Goal: Information Seeking & Learning: Learn about a topic

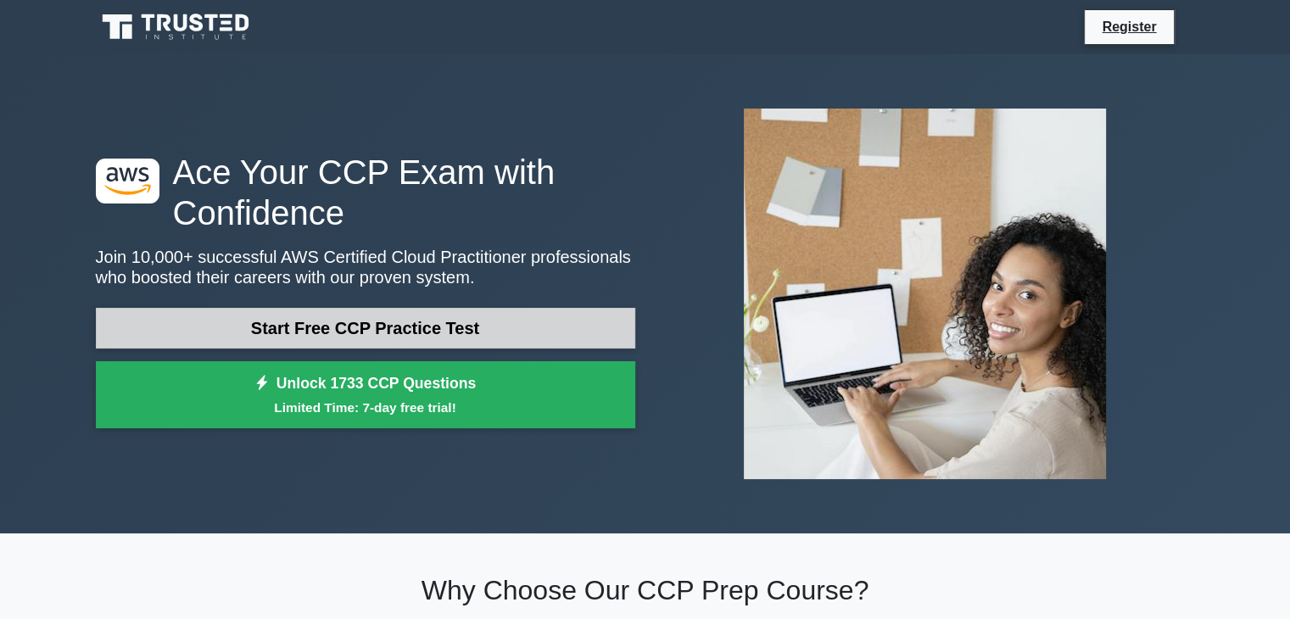
click at [502, 320] on link "Start Free CCP Practice Test" at bounding box center [365, 328] width 539 height 41
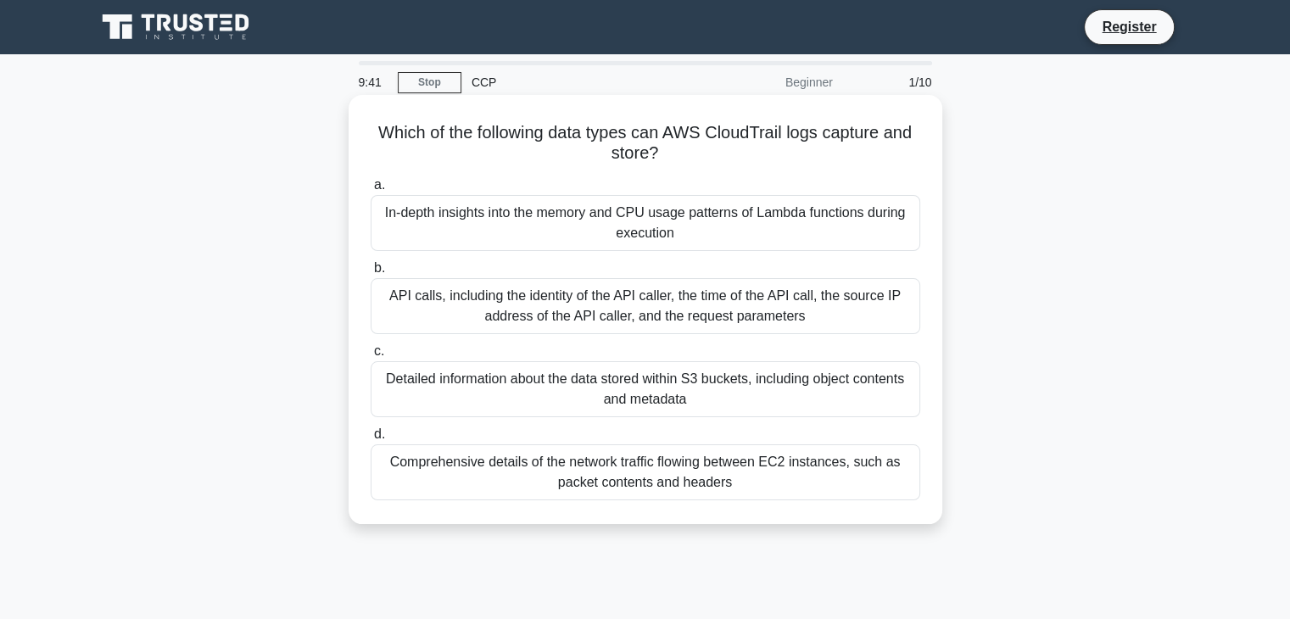
click at [516, 376] on div "Detailed information about the data stored within S3 buckets, including object …" at bounding box center [645, 389] width 549 height 56
click at [371, 357] on input "c. Detailed information about the data stored within S3 buckets, including obje…" at bounding box center [371, 351] width 0 height 11
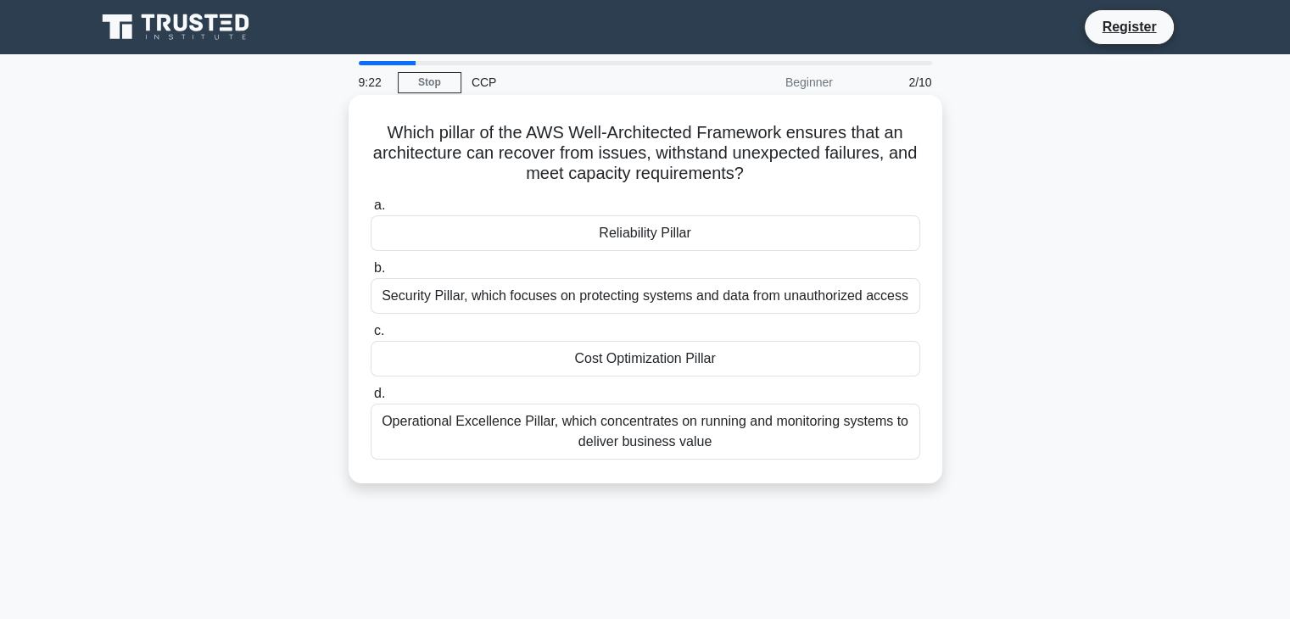
click at [616, 226] on div "Reliability Pillar" at bounding box center [645, 233] width 549 height 36
click at [371, 211] on input "a. Reliability Pillar" at bounding box center [371, 205] width 0 height 11
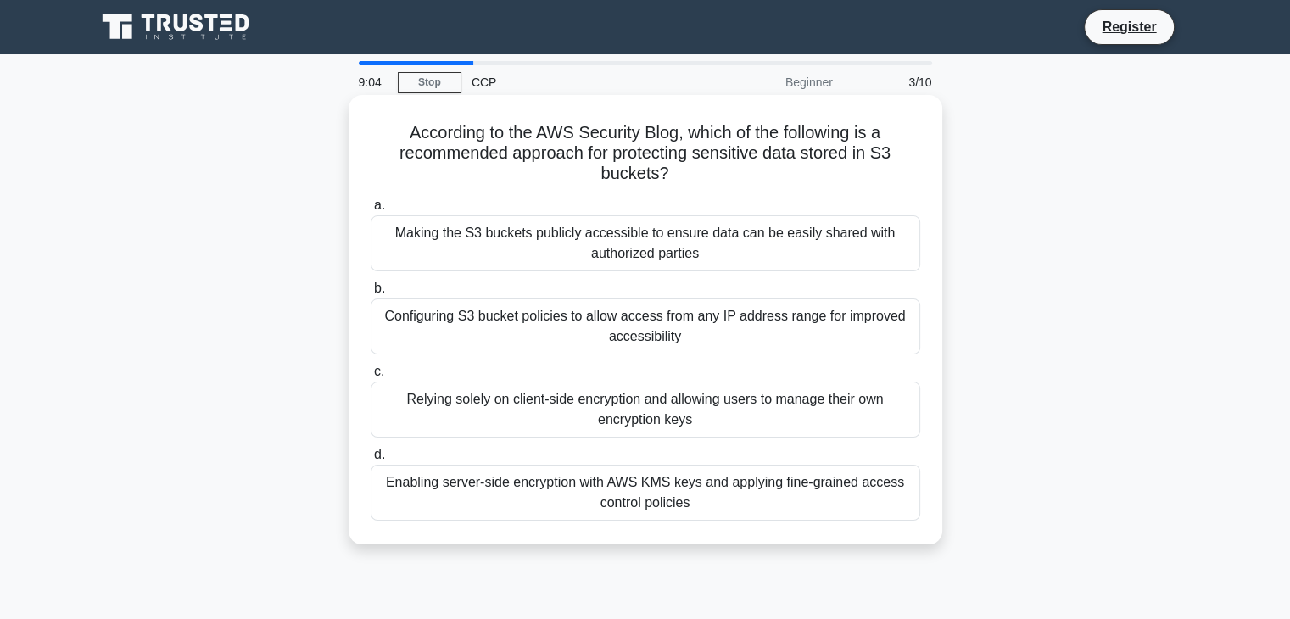
click at [719, 465] on div "Enabling server-side encryption with AWS KMS keys and applying fine-grained acc…" at bounding box center [645, 493] width 549 height 56
click at [371, 460] on input "d. Enabling server-side encryption with AWS KMS keys and applying fine-grained …" at bounding box center [371, 454] width 0 height 11
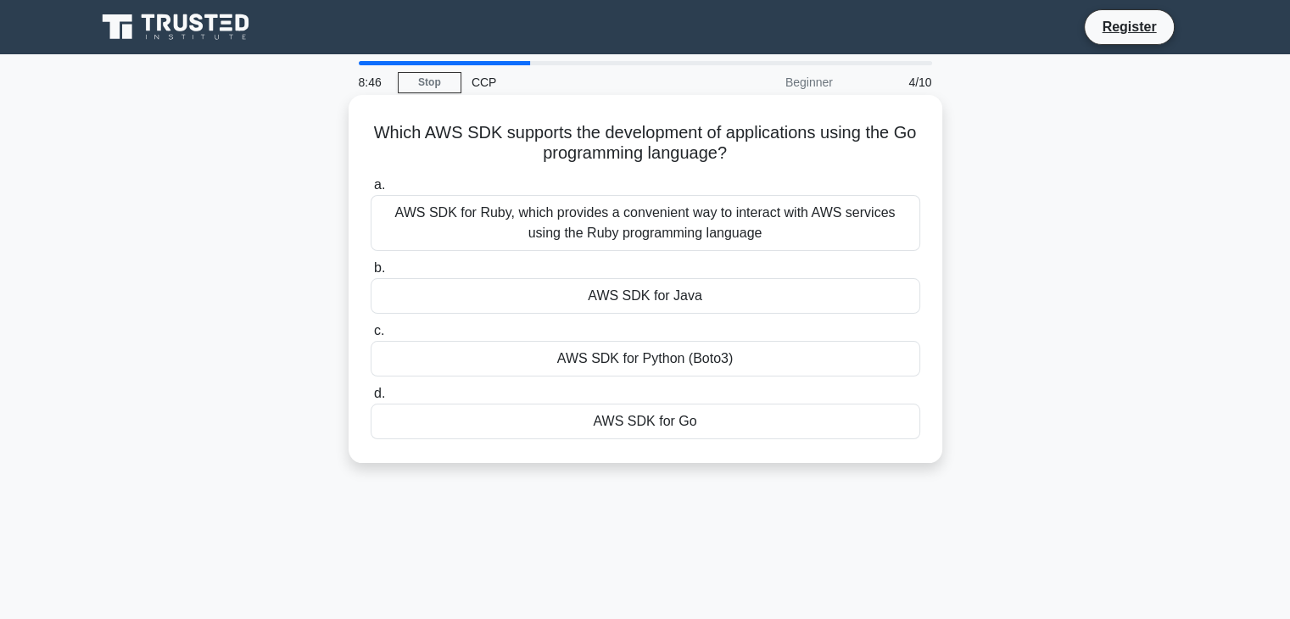
click at [691, 239] on div "AWS SDK for Ruby, which provides a convenient way to interact with AWS services…" at bounding box center [645, 223] width 549 height 56
click at [371, 191] on input "a. AWS SDK for Ruby, which provides a convenient way to interact with AWS servi…" at bounding box center [371, 185] width 0 height 11
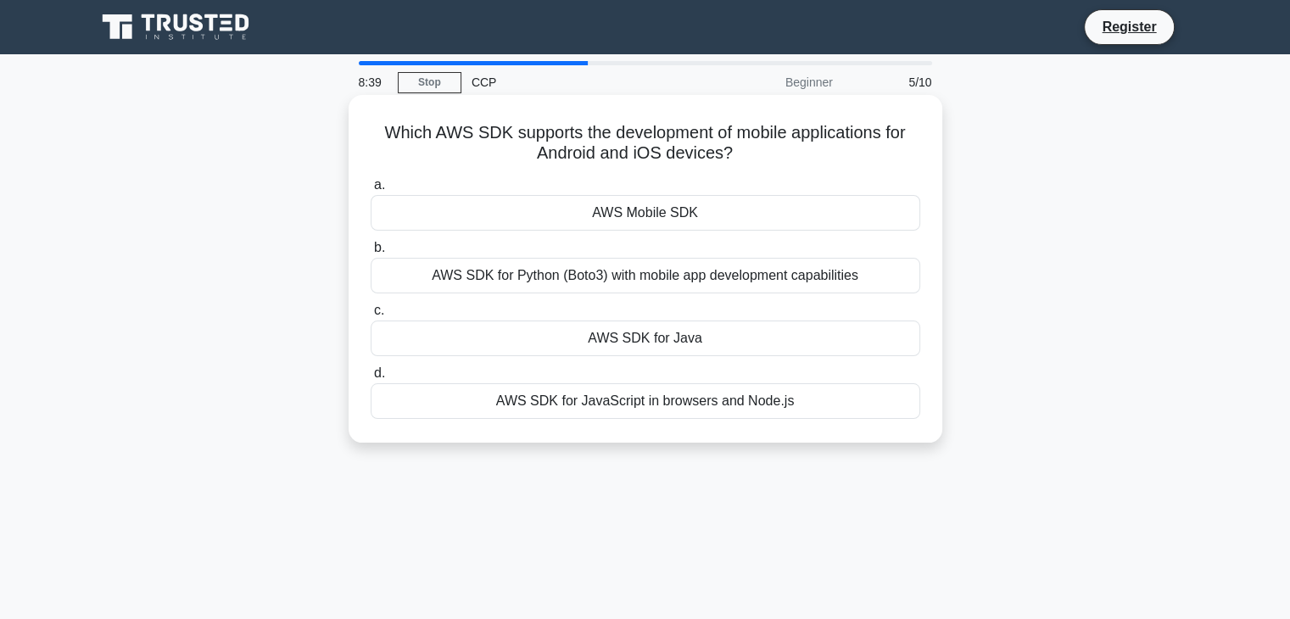
click at [613, 276] on div "AWS SDK for Python (Boto3) with mobile app development capabilities" at bounding box center [645, 276] width 549 height 36
click at [371, 254] on input "b. AWS SDK for Python (Boto3) with mobile app development capabilities" at bounding box center [371, 247] width 0 height 11
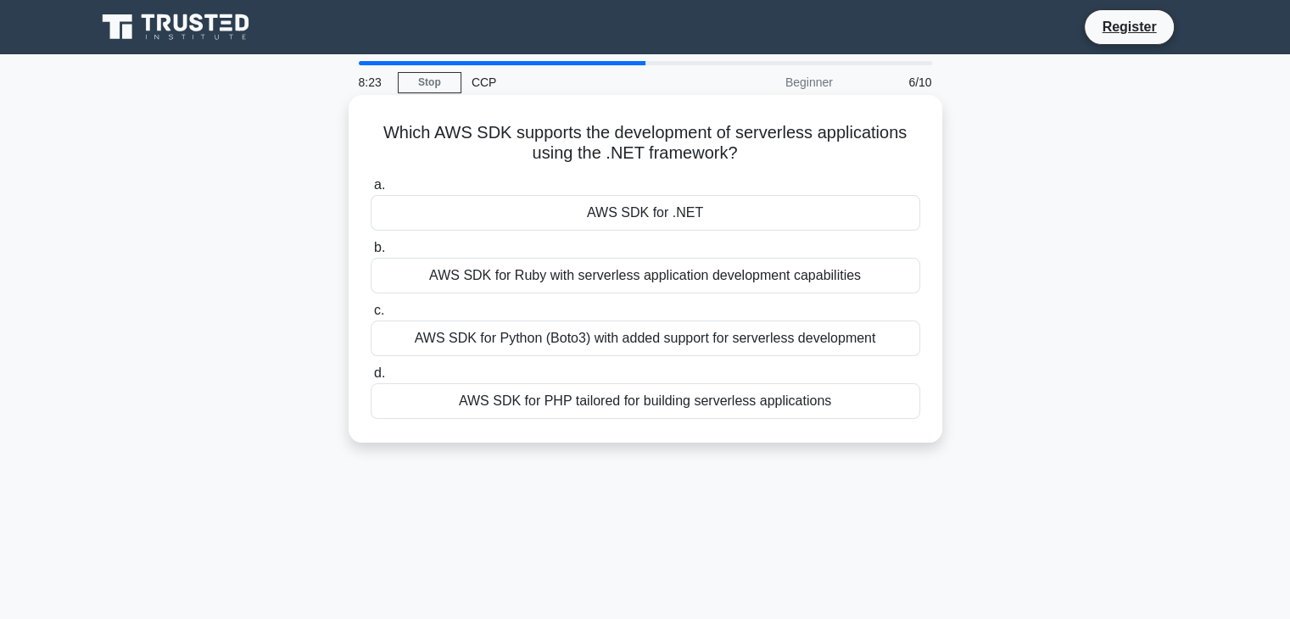
click at [600, 208] on div "AWS SDK for .NET" at bounding box center [645, 213] width 549 height 36
click at [371, 191] on input "a. AWS SDK for .NET" at bounding box center [371, 185] width 0 height 11
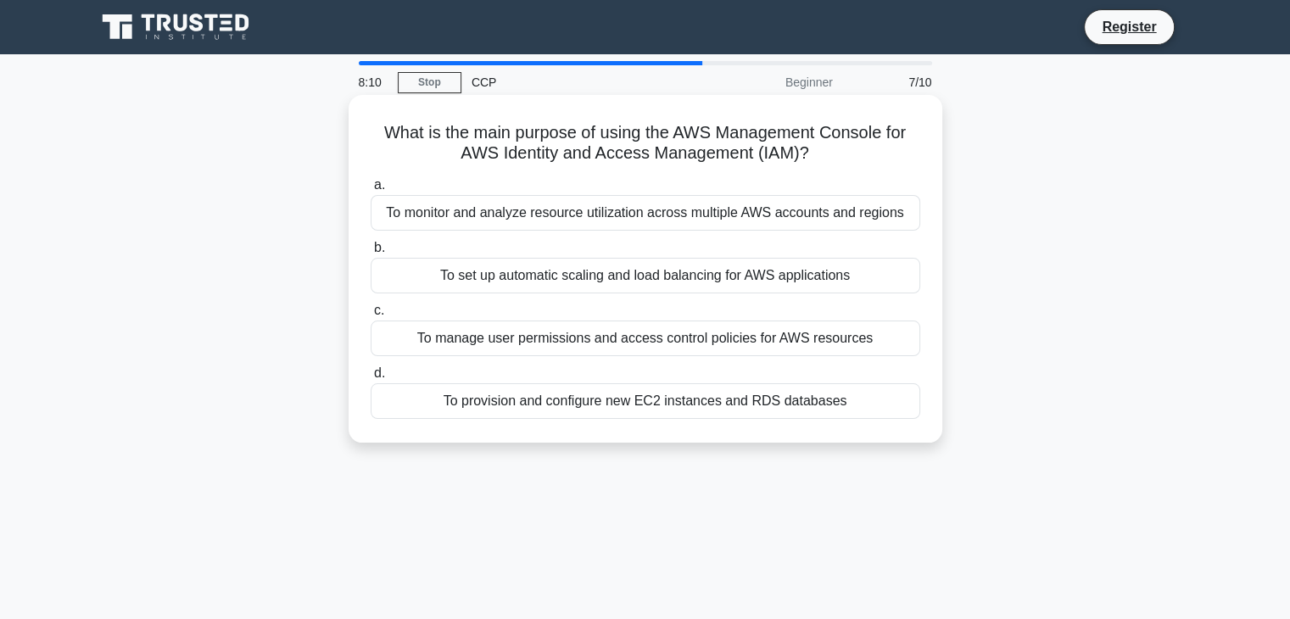
click at [749, 415] on div "To provision and configure new EC2 instances and RDS databases" at bounding box center [645, 401] width 549 height 36
click at [371, 379] on input "d. To provision and configure new EC2 instances and RDS databases" at bounding box center [371, 373] width 0 height 11
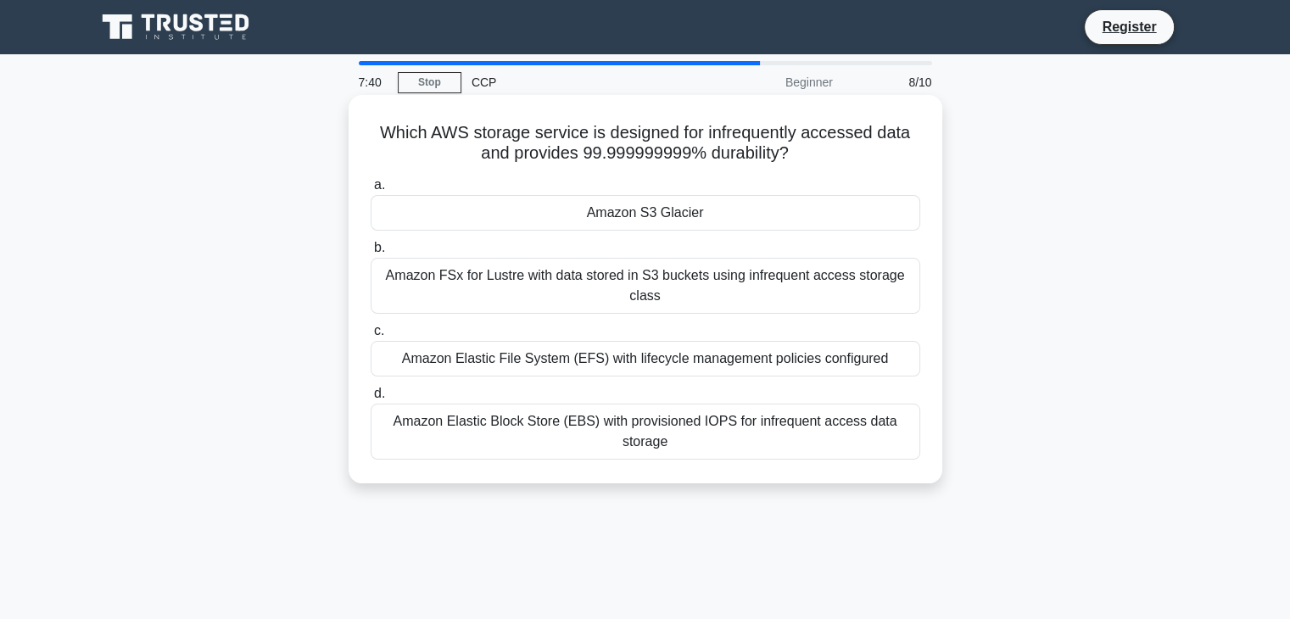
click at [604, 284] on div "Amazon FSx for Lustre with data stored in S3 buckets using infrequent access st…" at bounding box center [645, 286] width 549 height 56
click at [371, 254] on input "b. Amazon FSx for Lustre with data stored in S3 buckets using infrequent access…" at bounding box center [371, 247] width 0 height 11
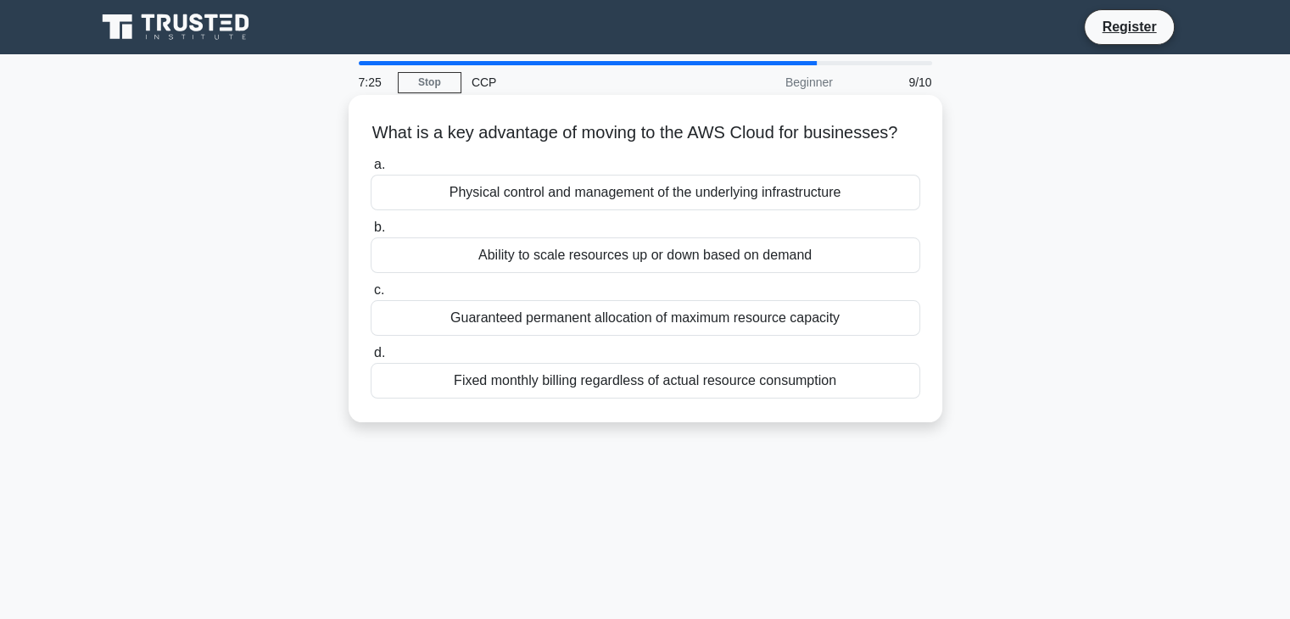
click at [573, 273] on div "Ability to scale resources up or down based on demand" at bounding box center [645, 255] width 549 height 36
click at [371, 233] on input "b. Ability to scale resources up or down based on demand" at bounding box center [371, 227] width 0 height 11
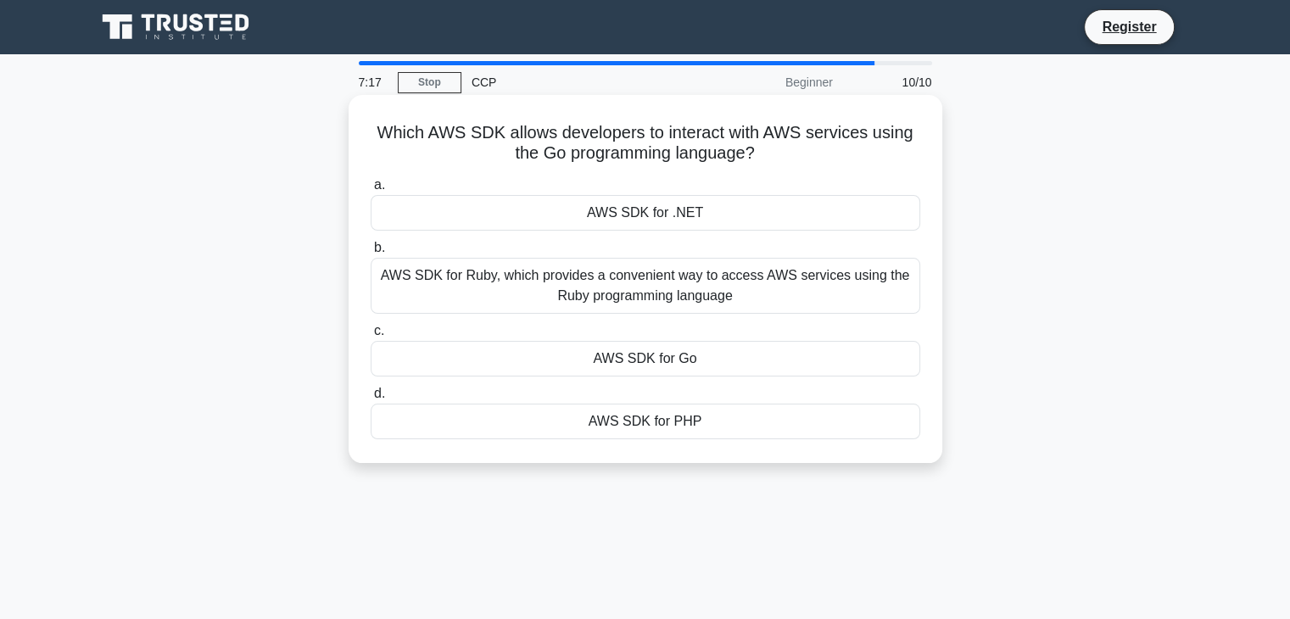
click at [615, 352] on div "AWS SDK for Go" at bounding box center [645, 359] width 549 height 36
click at [371, 337] on input "c. AWS SDK for Go" at bounding box center [371, 331] width 0 height 11
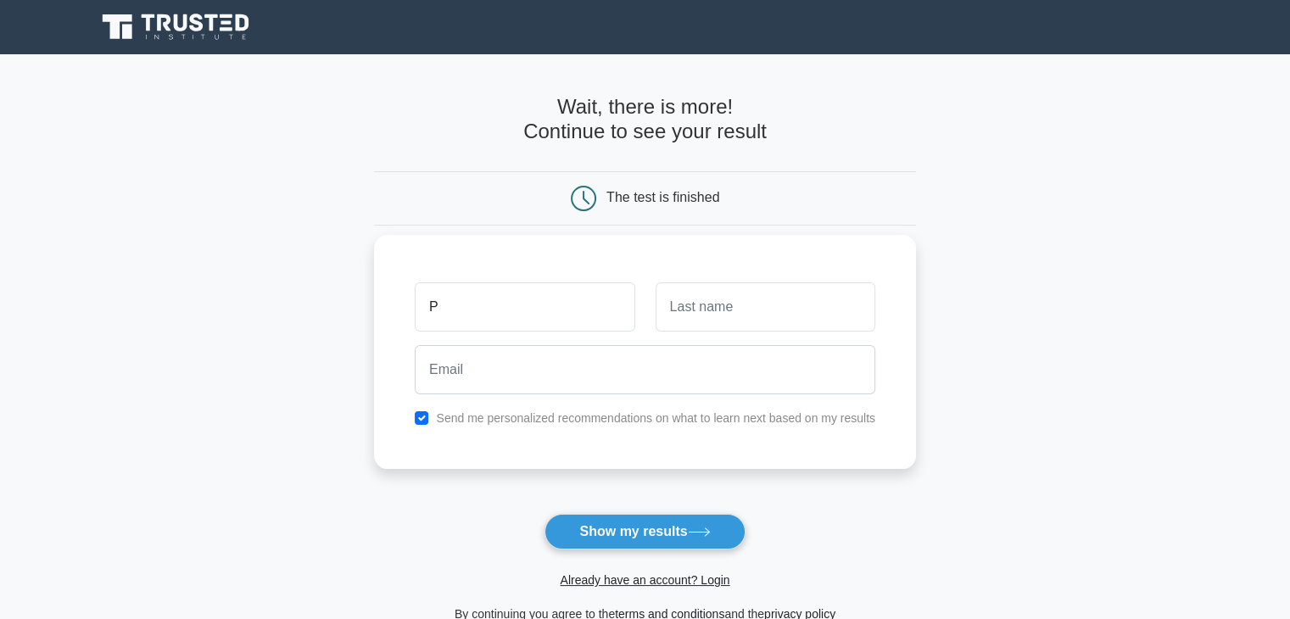
type input "[PERSON_NAME]"
click at [693, 322] on input "text" at bounding box center [765, 306] width 220 height 49
type input "Jayanth"
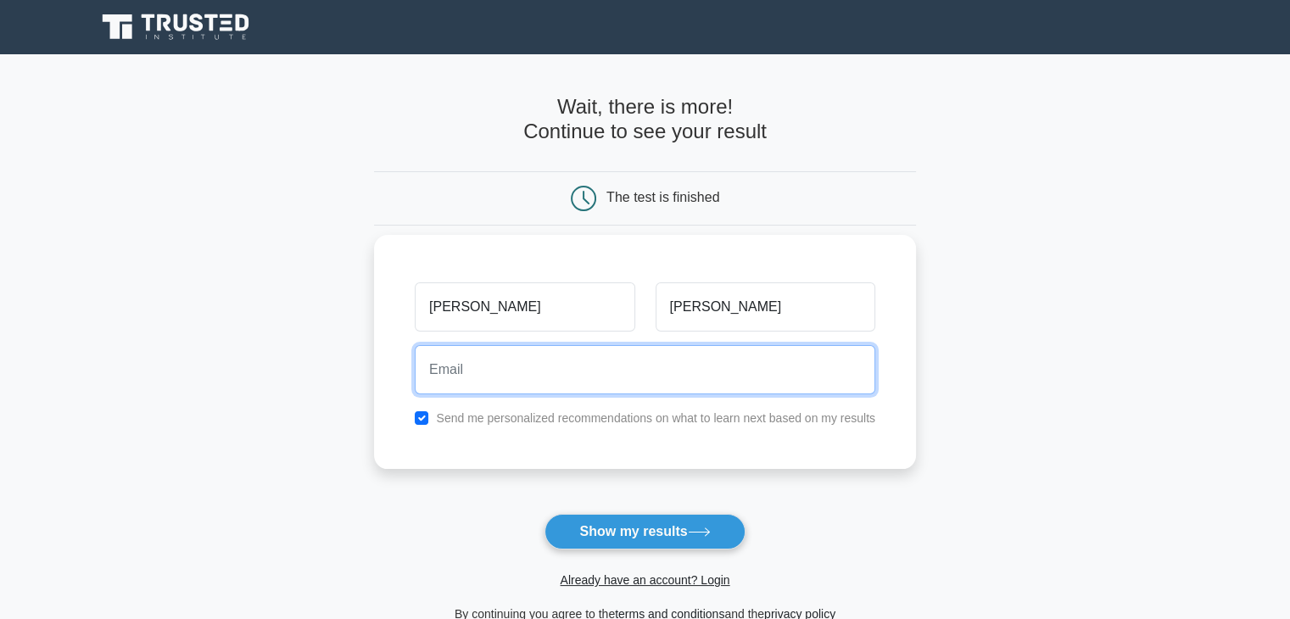
click at [705, 372] on input "email" at bounding box center [645, 369] width 460 height 49
type input "pjayp99@gmail.com"
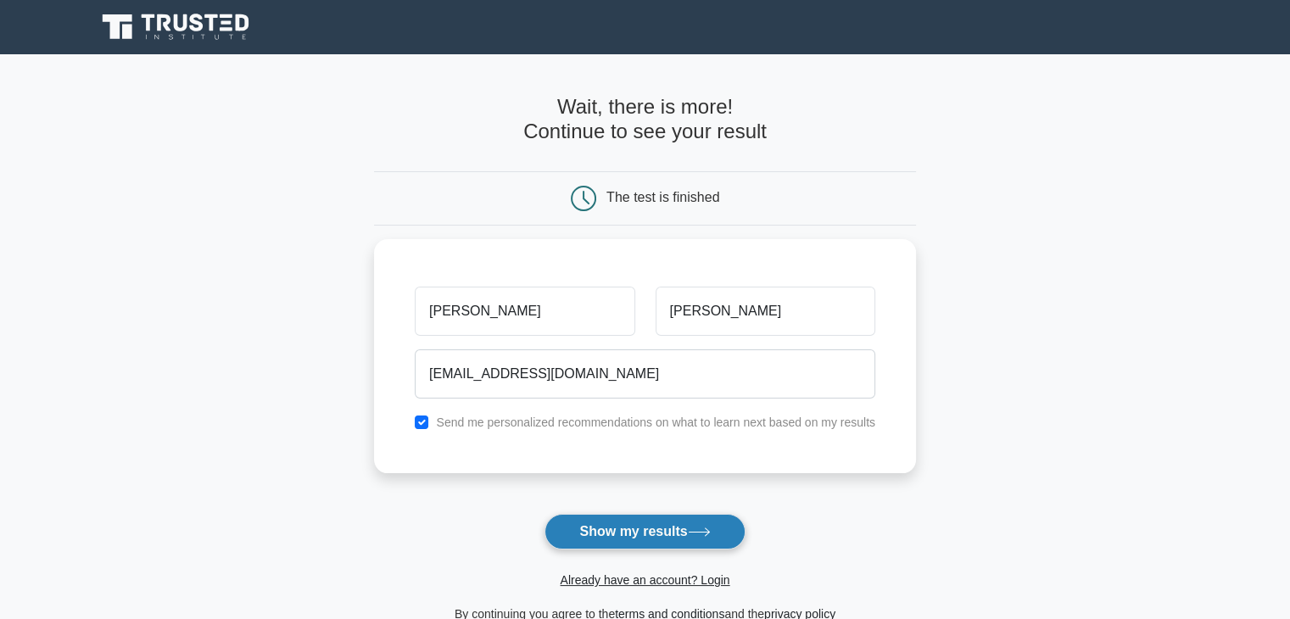
click at [675, 531] on button "Show my results" at bounding box center [644, 532] width 200 height 36
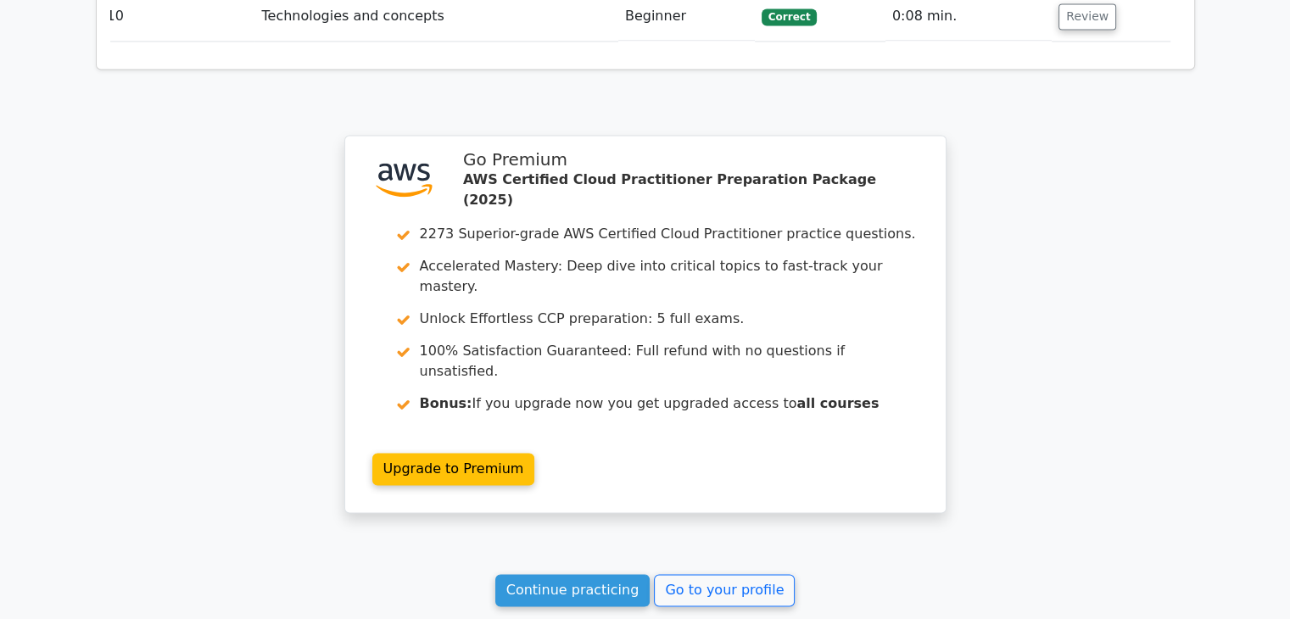
scroll to position [2543, 0]
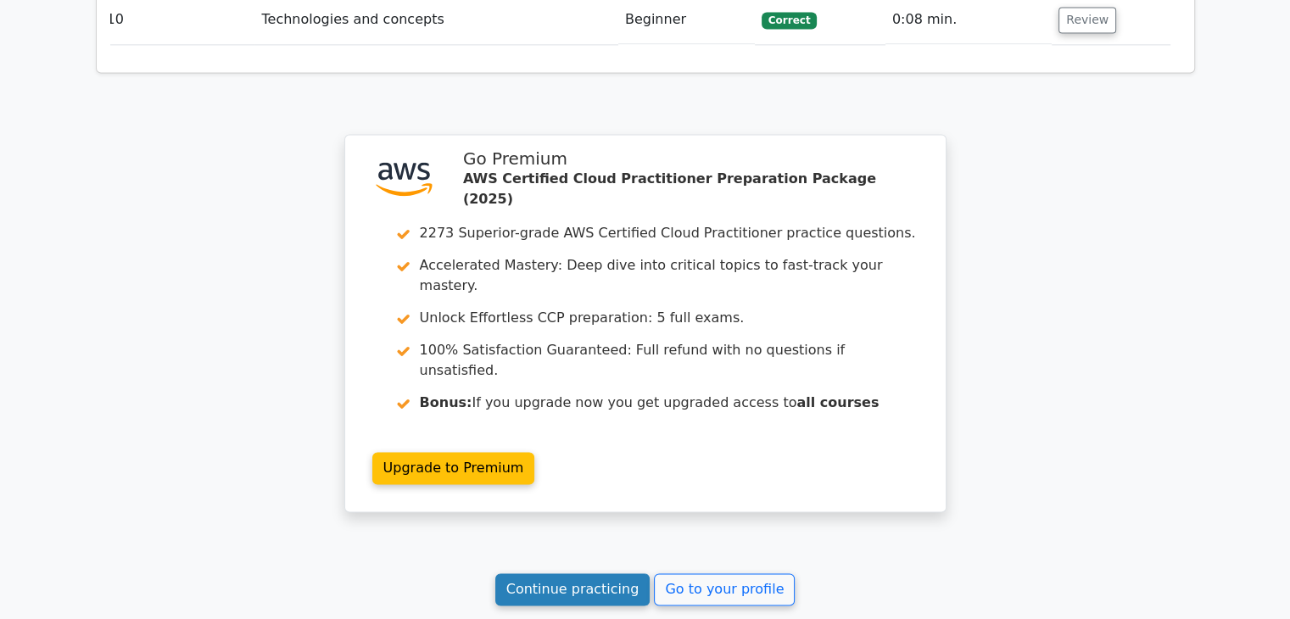
click at [602, 573] on link "Continue practicing" at bounding box center [572, 589] width 155 height 32
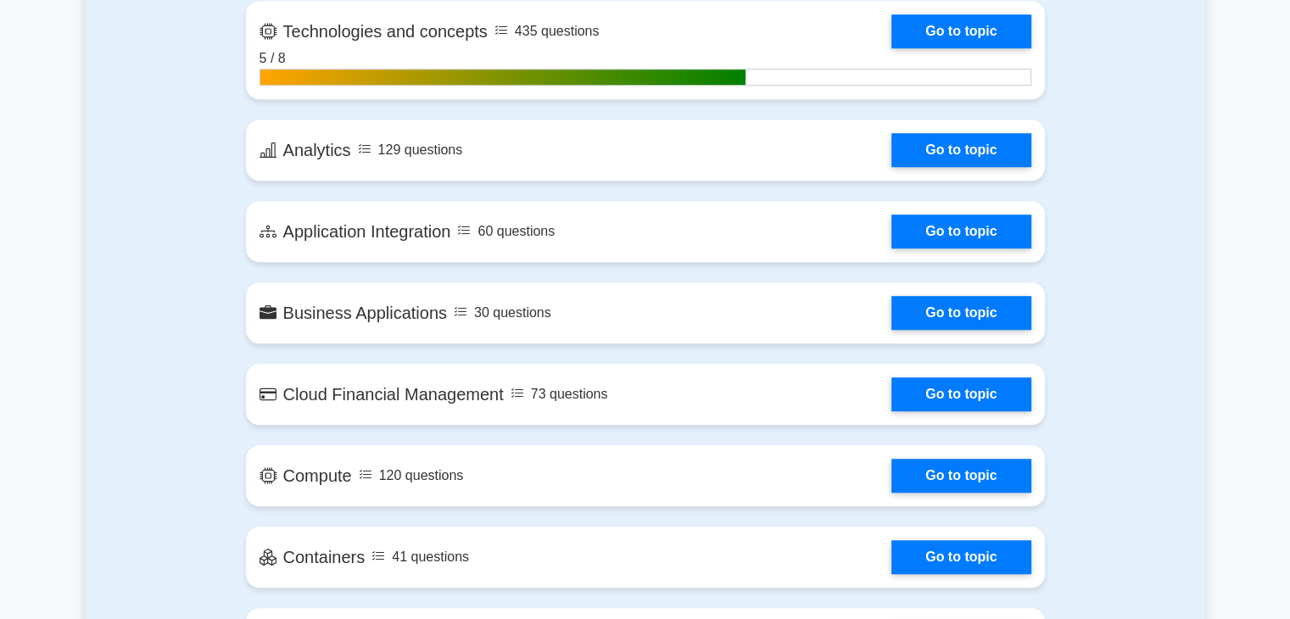
scroll to position [1190, 0]
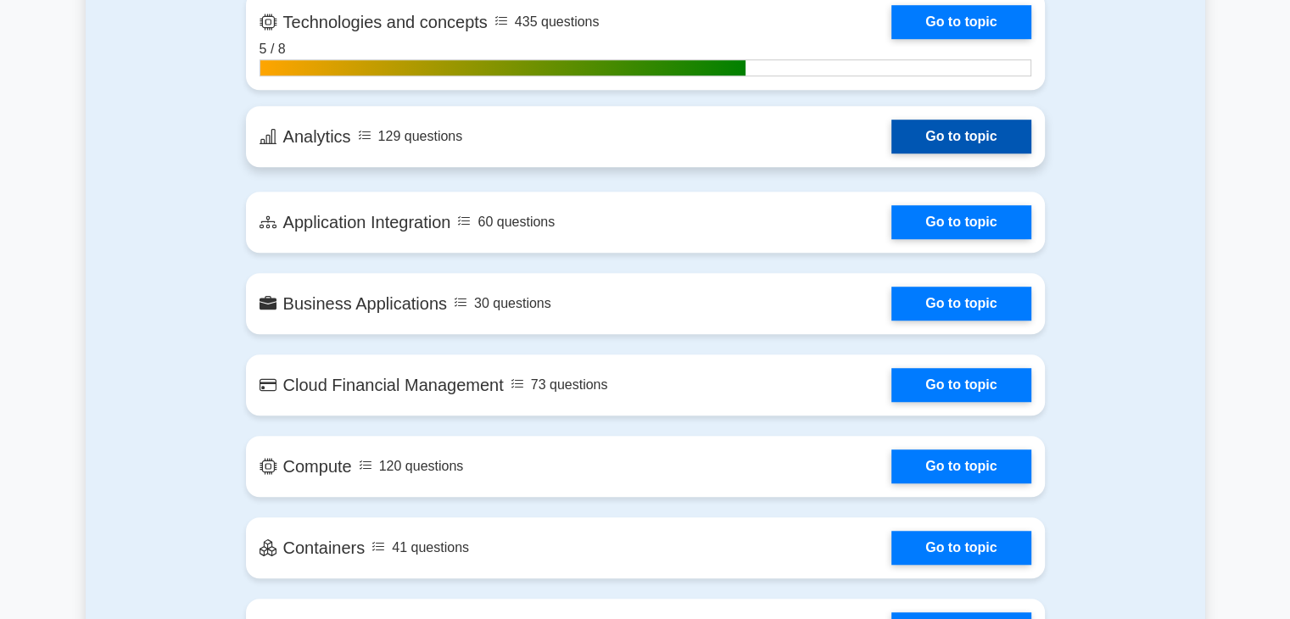
click at [927, 140] on link "Go to topic" at bounding box center [960, 137] width 139 height 34
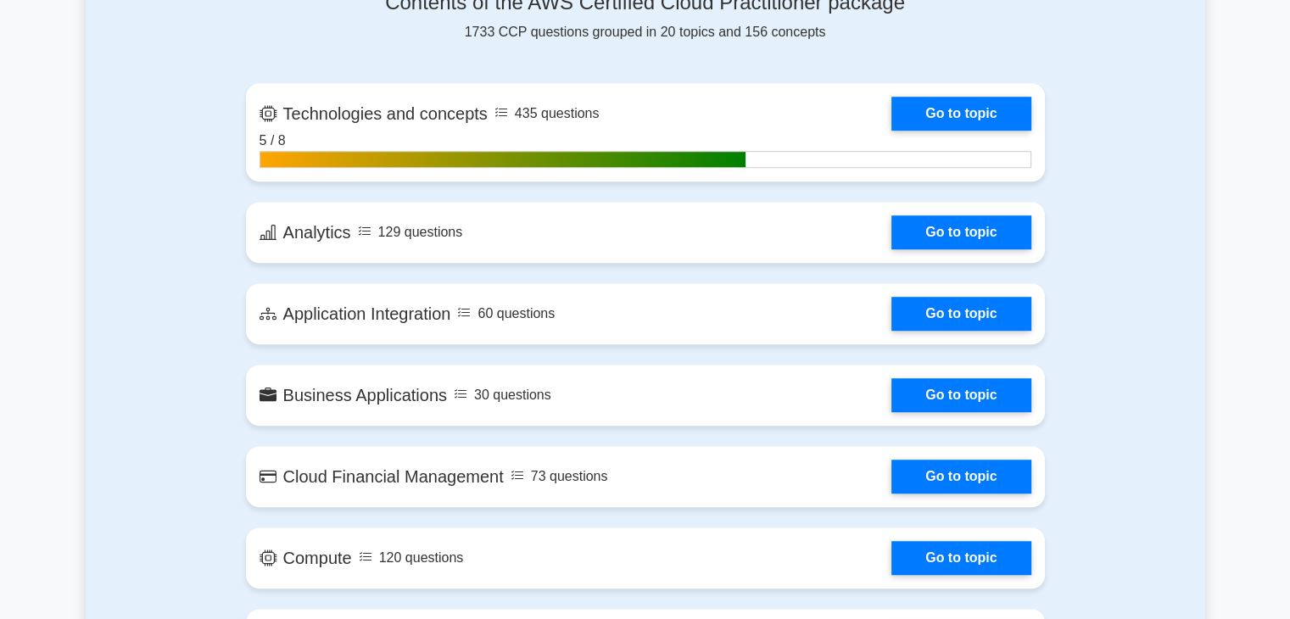
scroll to position [1099, 0]
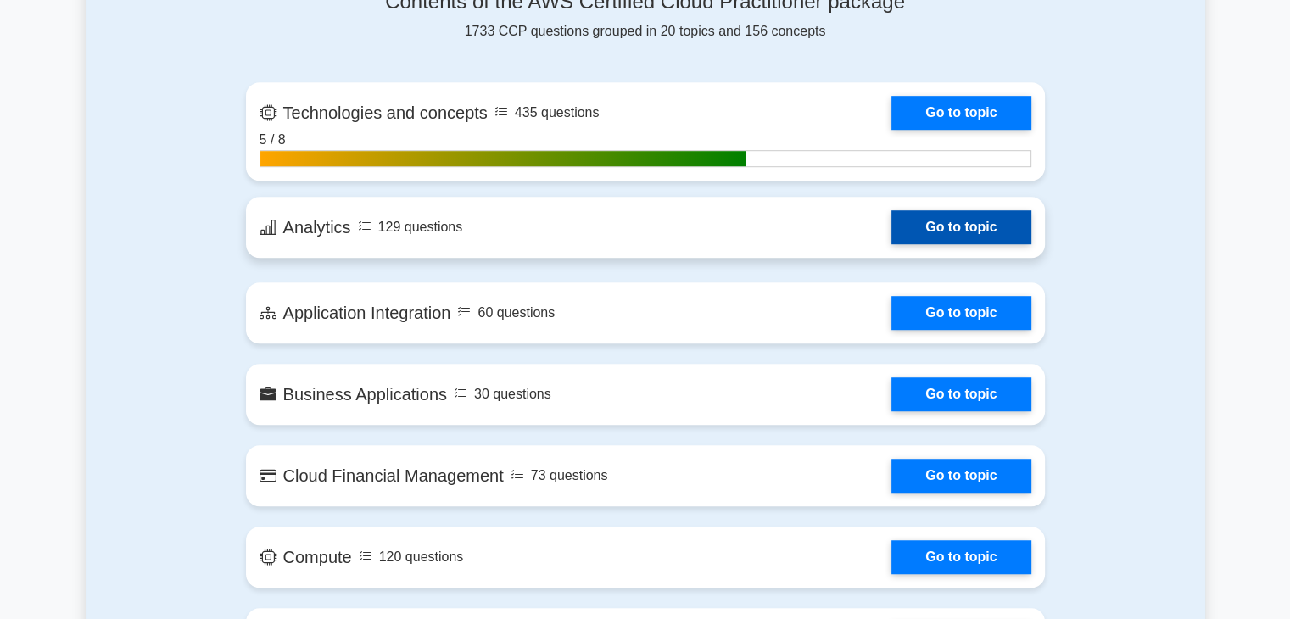
click at [899, 230] on link "Go to topic" at bounding box center [960, 227] width 139 height 34
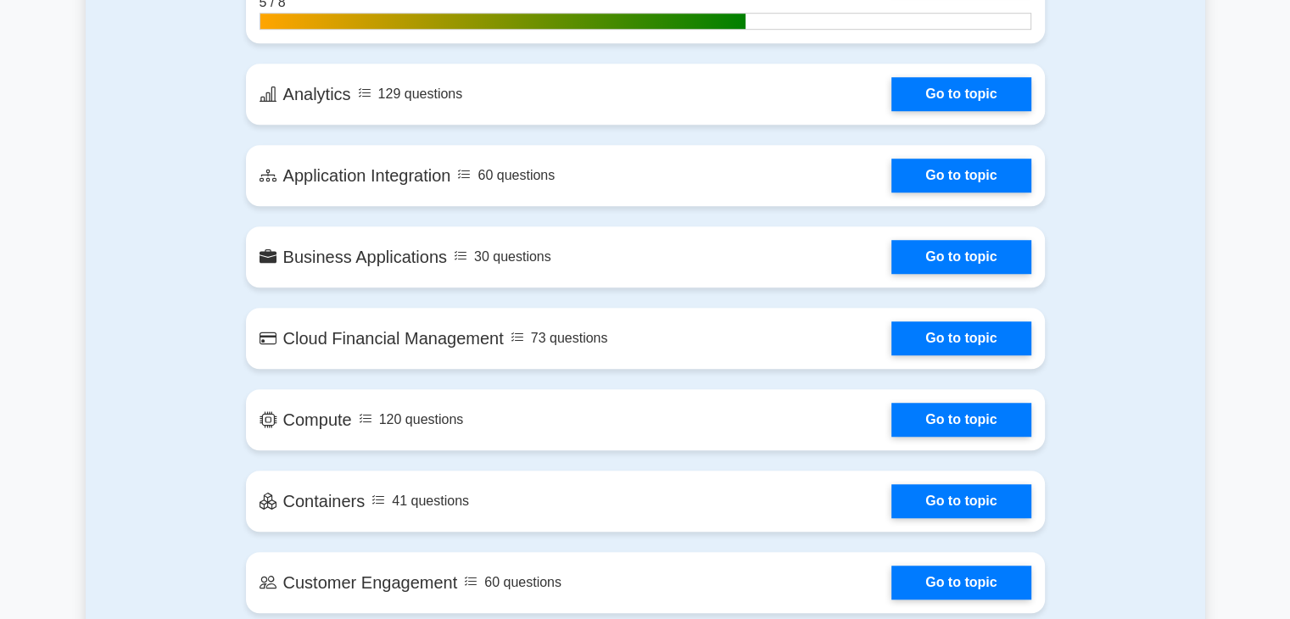
scroll to position [1237, 0]
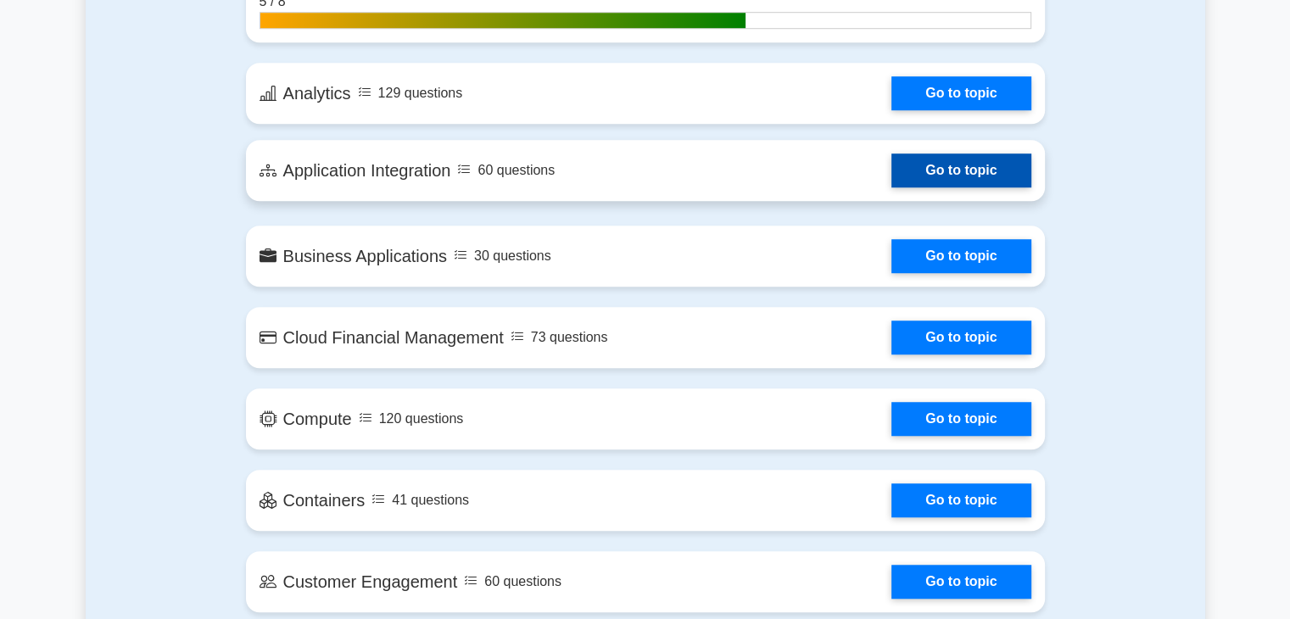
click at [939, 153] on link "Go to topic" at bounding box center [960, 170] width 139 height 34
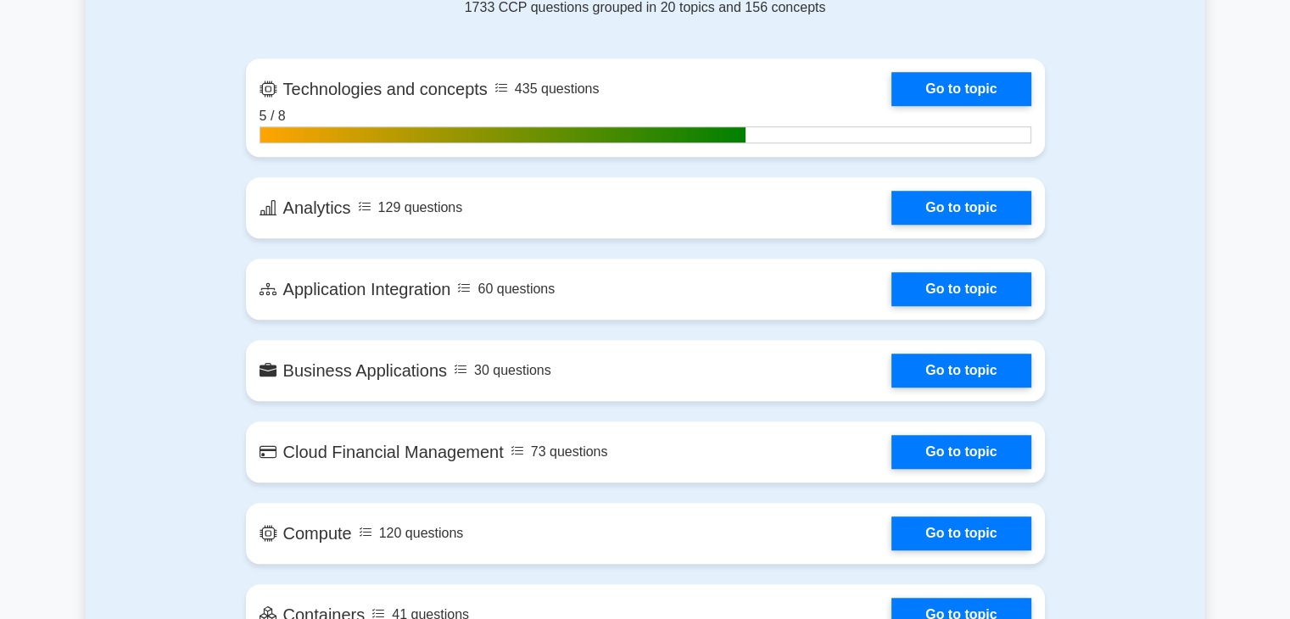
scroll to position [1125, 0]
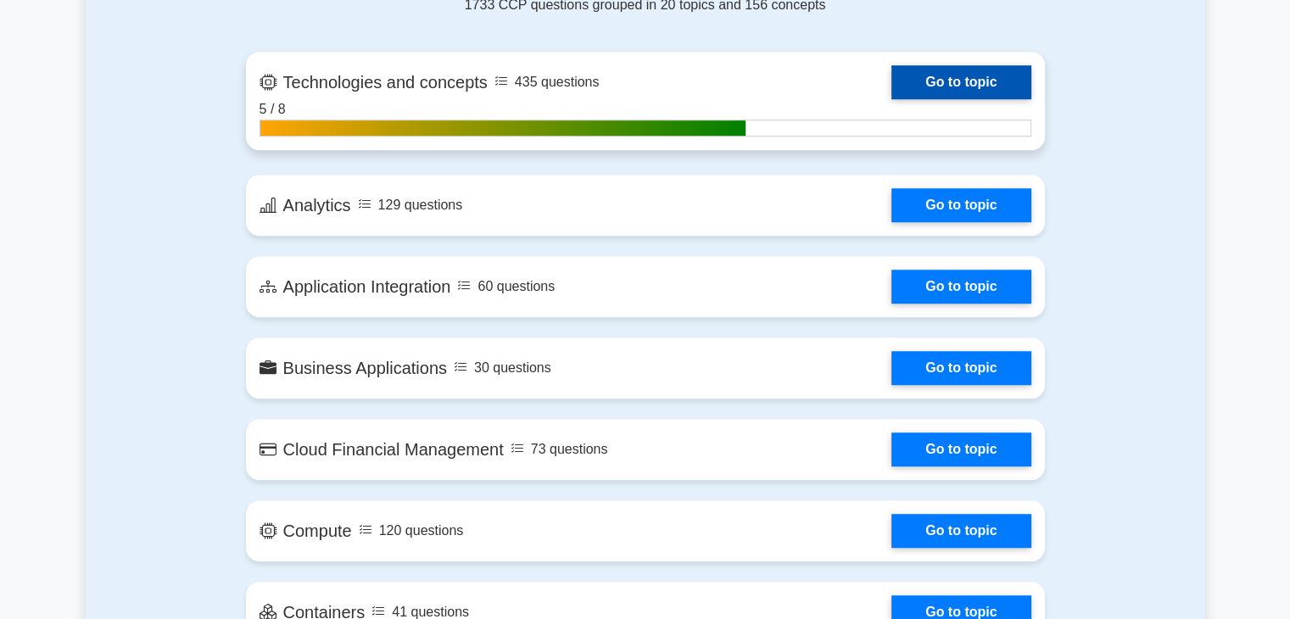
click at [911, 73] on link "Go to topic" at bounding box center [960, 82] width 139 height 34
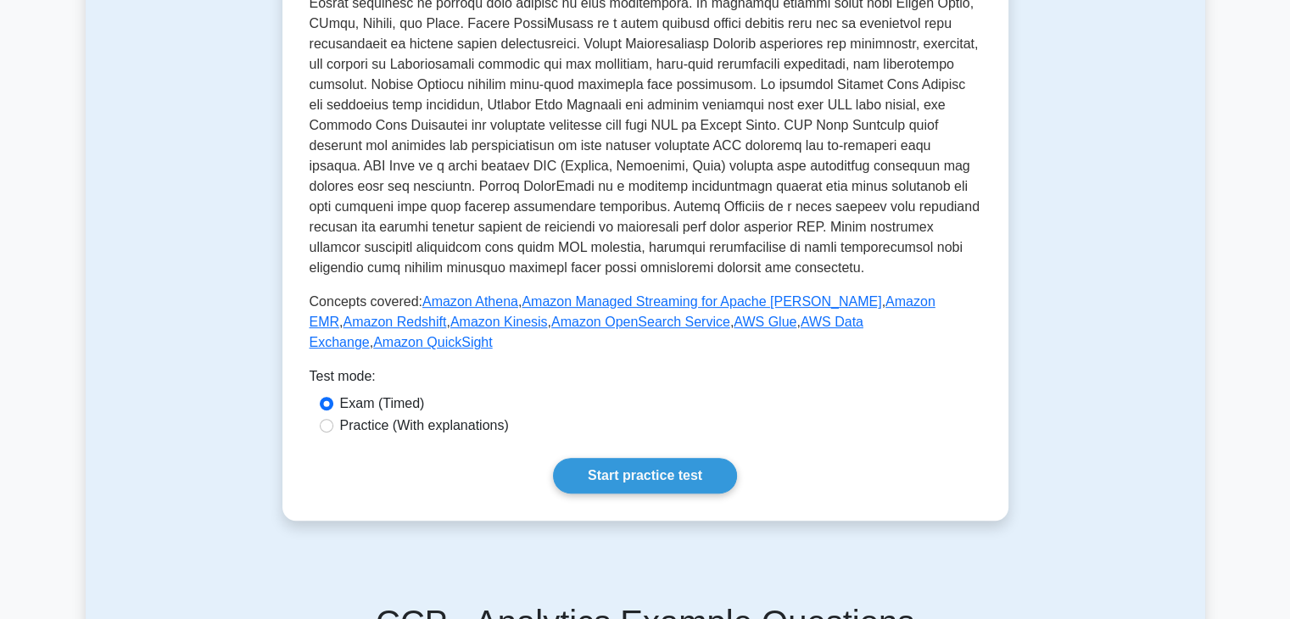
scroll to position [587, 0]
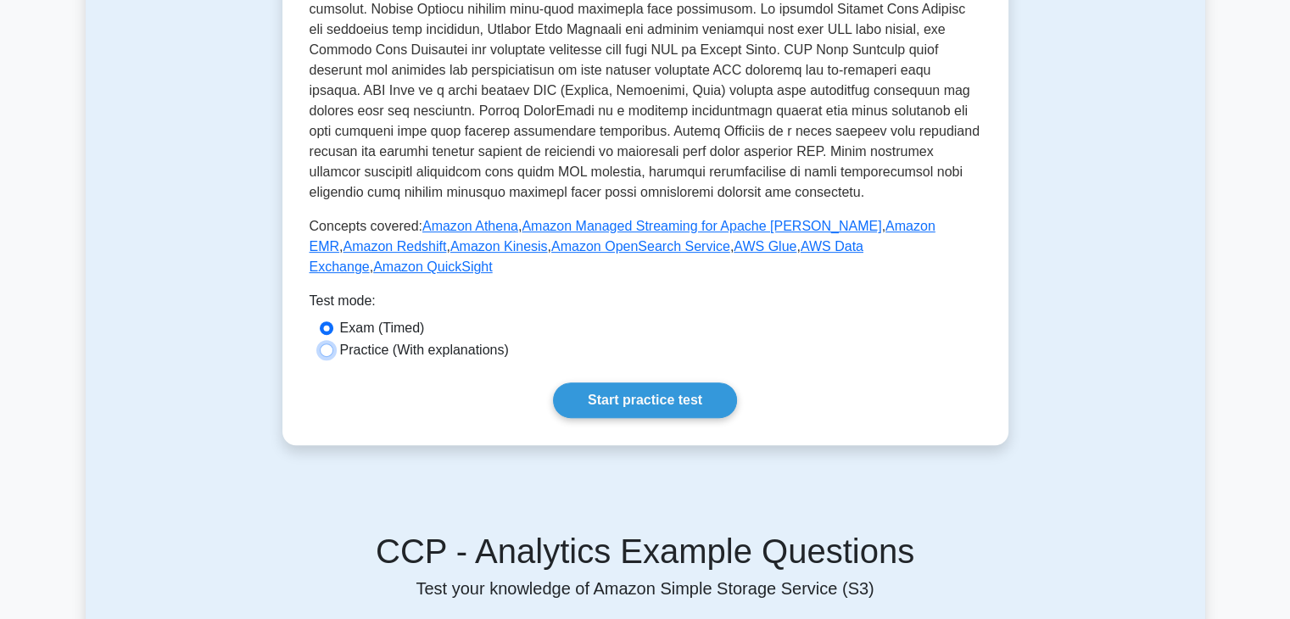
click at [328, 343] on input "Practice (With explanations)" at bounding box center [327, 350] width 14 height 14
radio input "true"
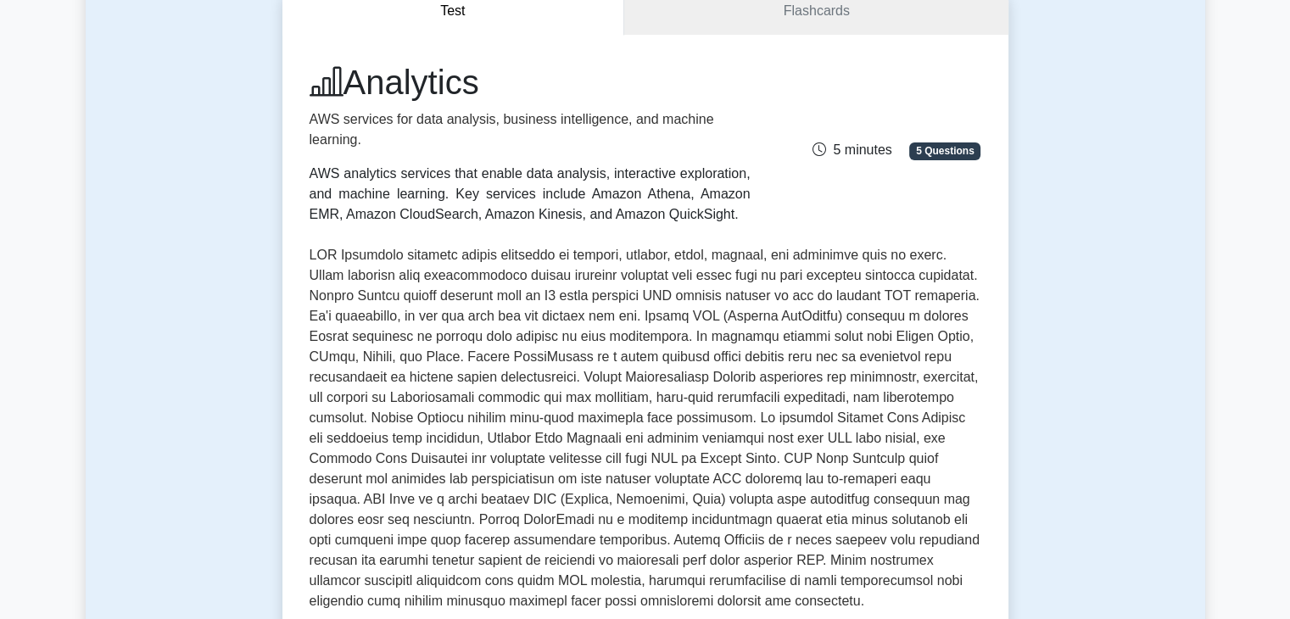
scroll to position [0, 0]
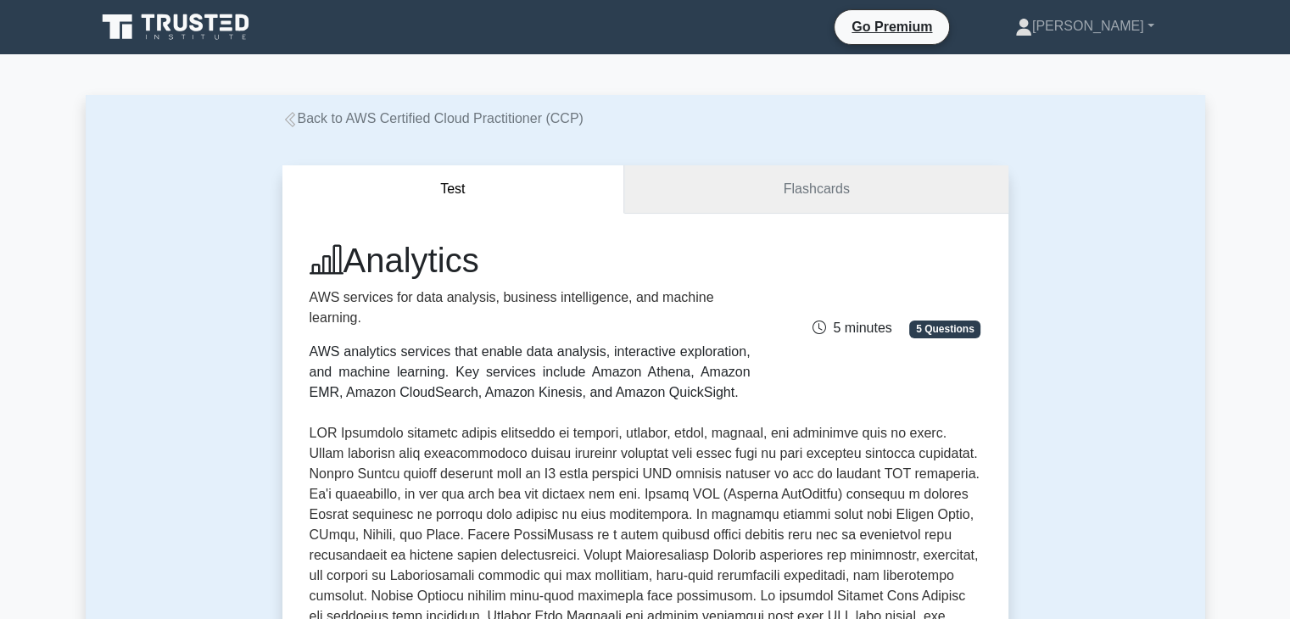
click at [753, 189] on link "Flashcards" at bounding box center [815, 189] width 383 height 48
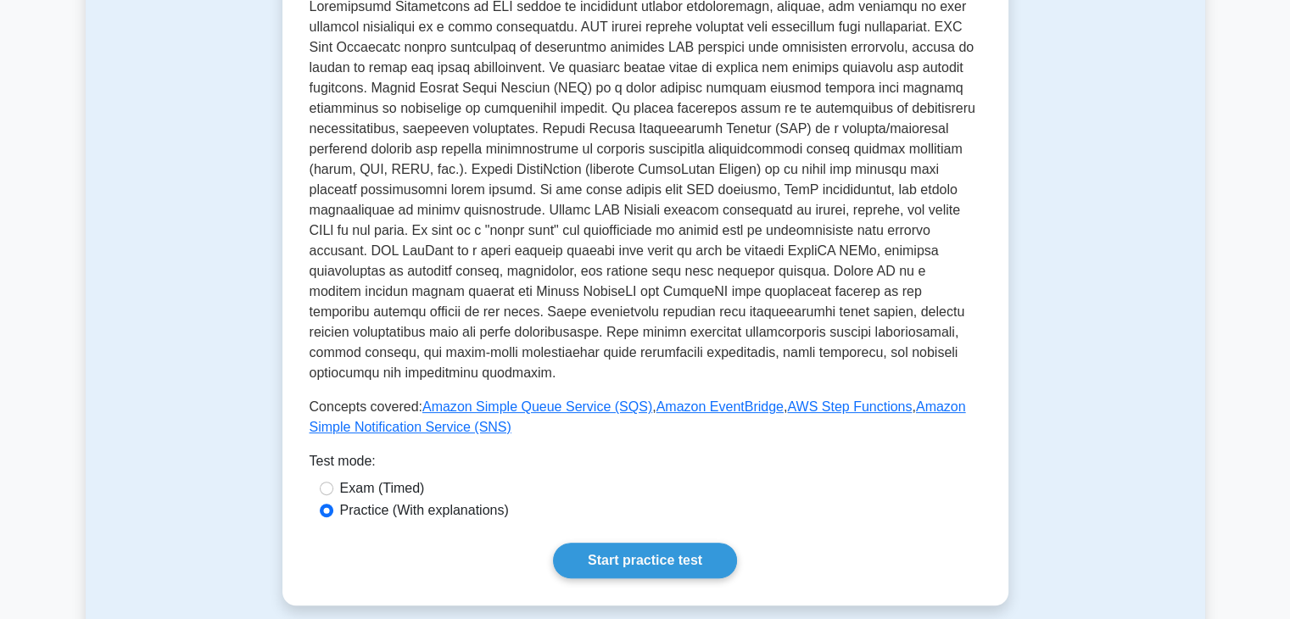
scroll to position [437, 0]
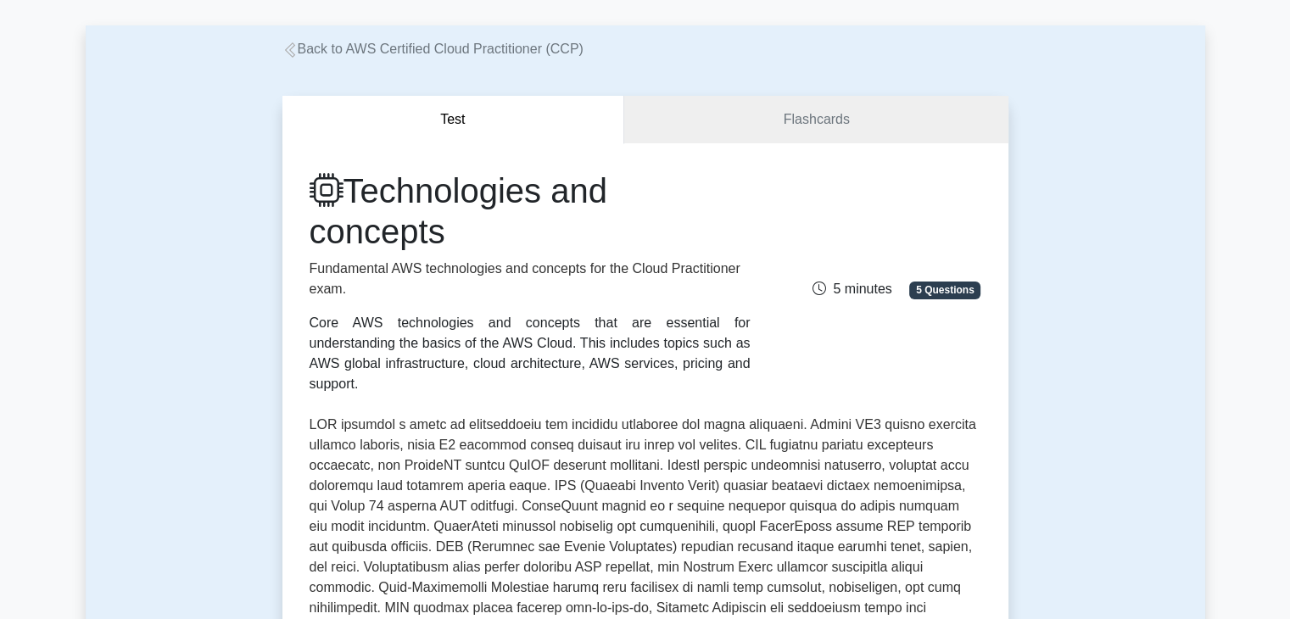
scroll to position [70, 0]
click at [774, 120] on link "Flashcards" at bounding box center [815, 119] width 383 height 48
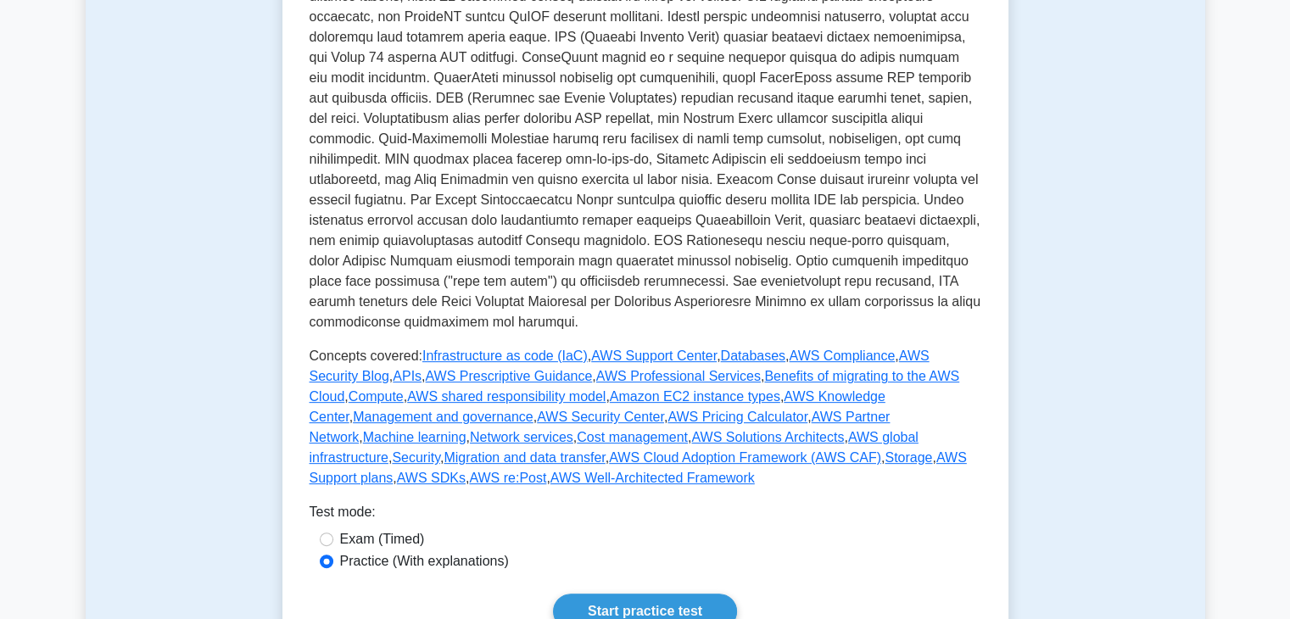
scroll to position [519, 0]
click at [456, 348] on link "Infrastructure as code (IaC)" at bounding box center [504, 355] width 165 height 14
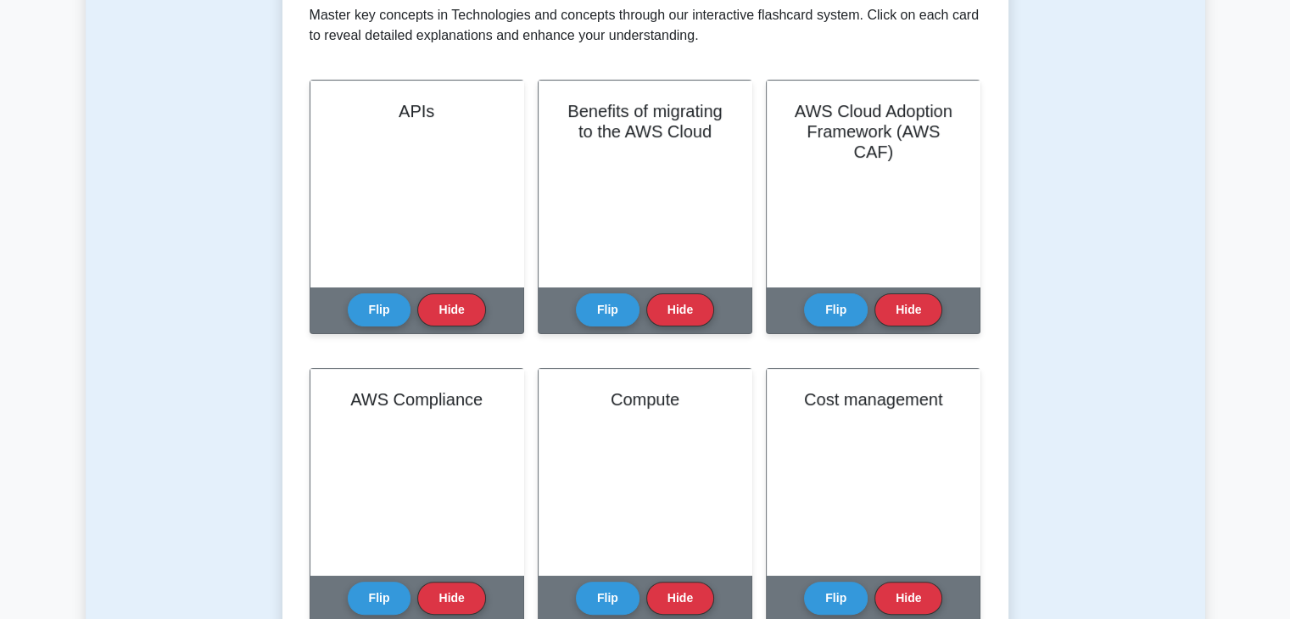
scroll to position [354, 0]
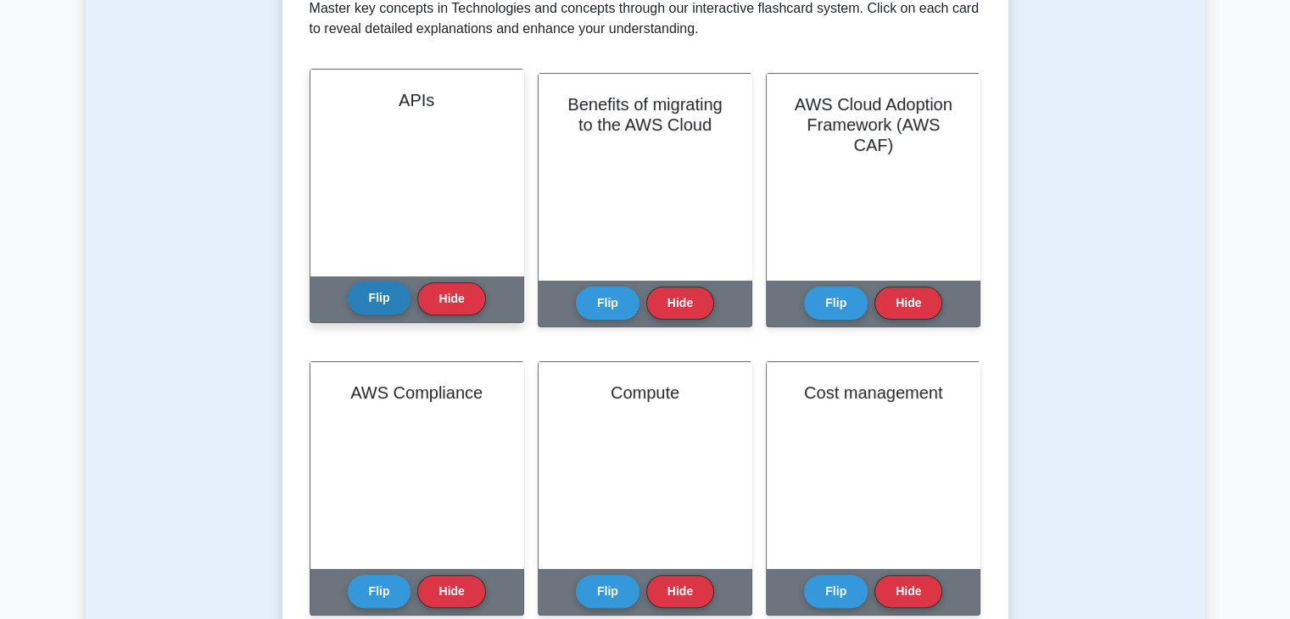
click at [363, 296] on button "Flip" at bounding box center [380, 297] width 64 height 33
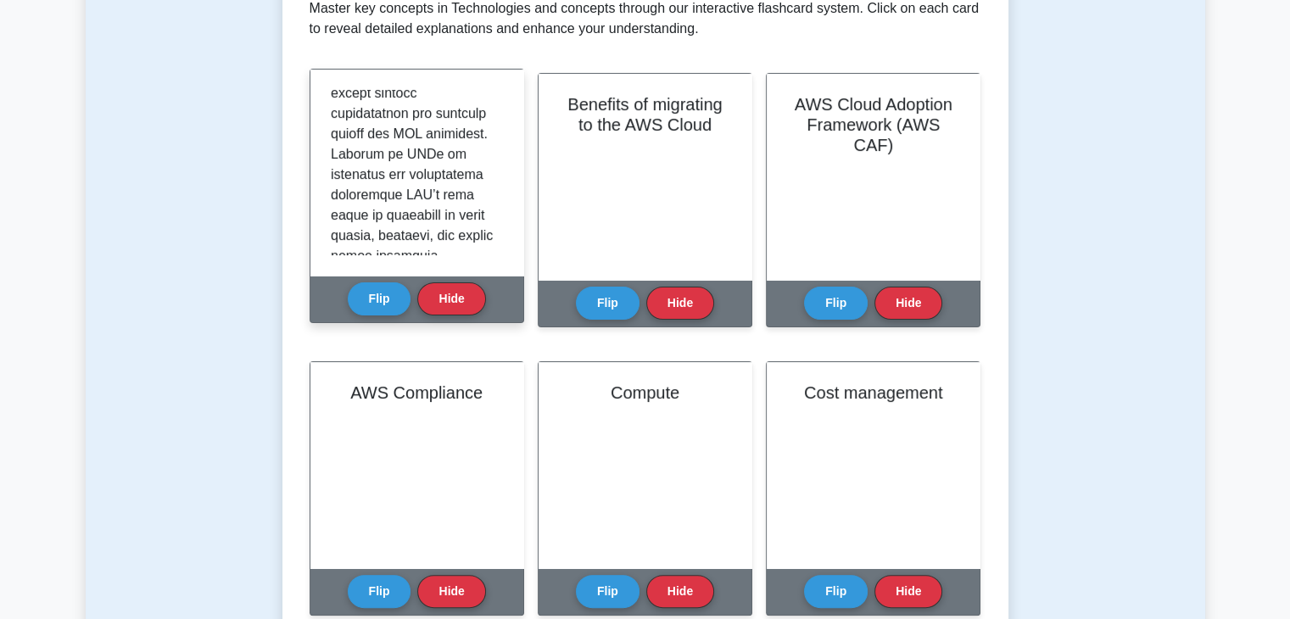
scroll to position [1964, 0]
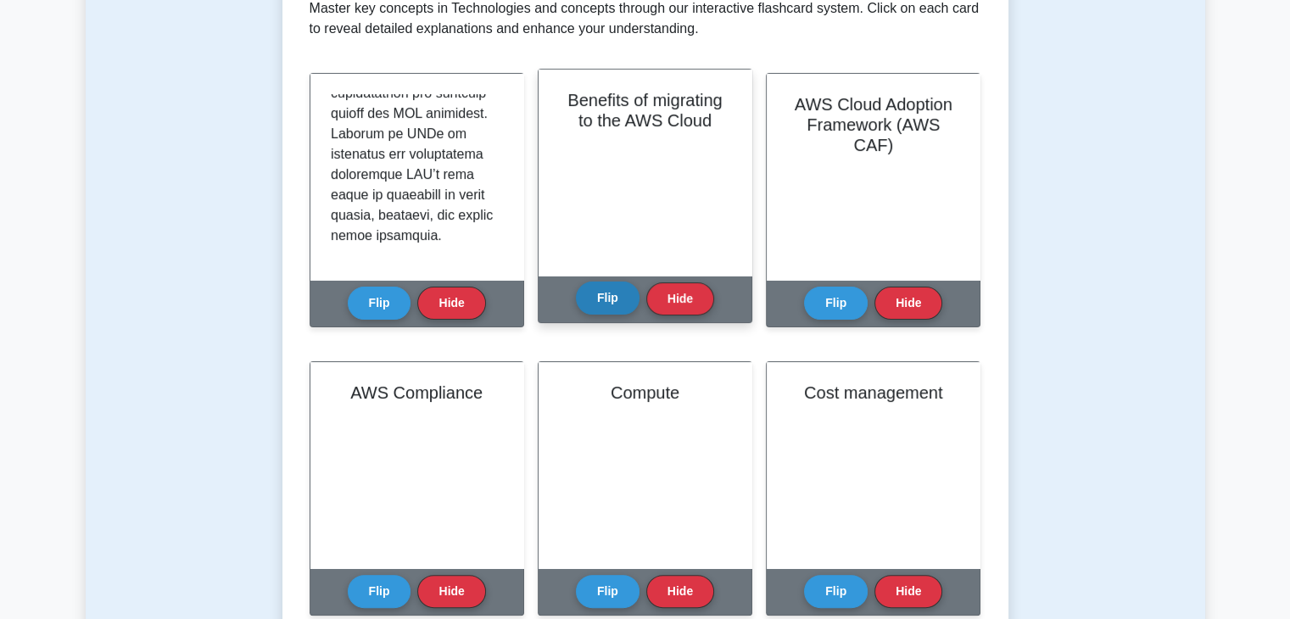
click at [605, 290] on button "Flip" at bounding box center [608, 297] width 64 height 33
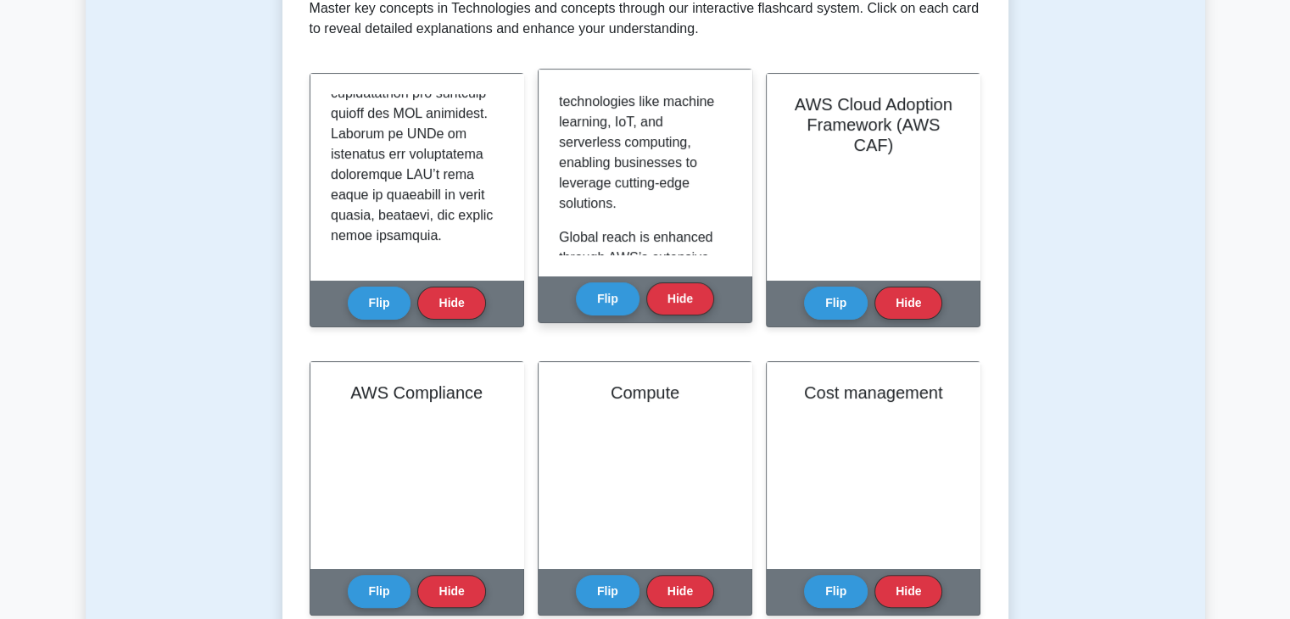
scroll to position [1336, 0]
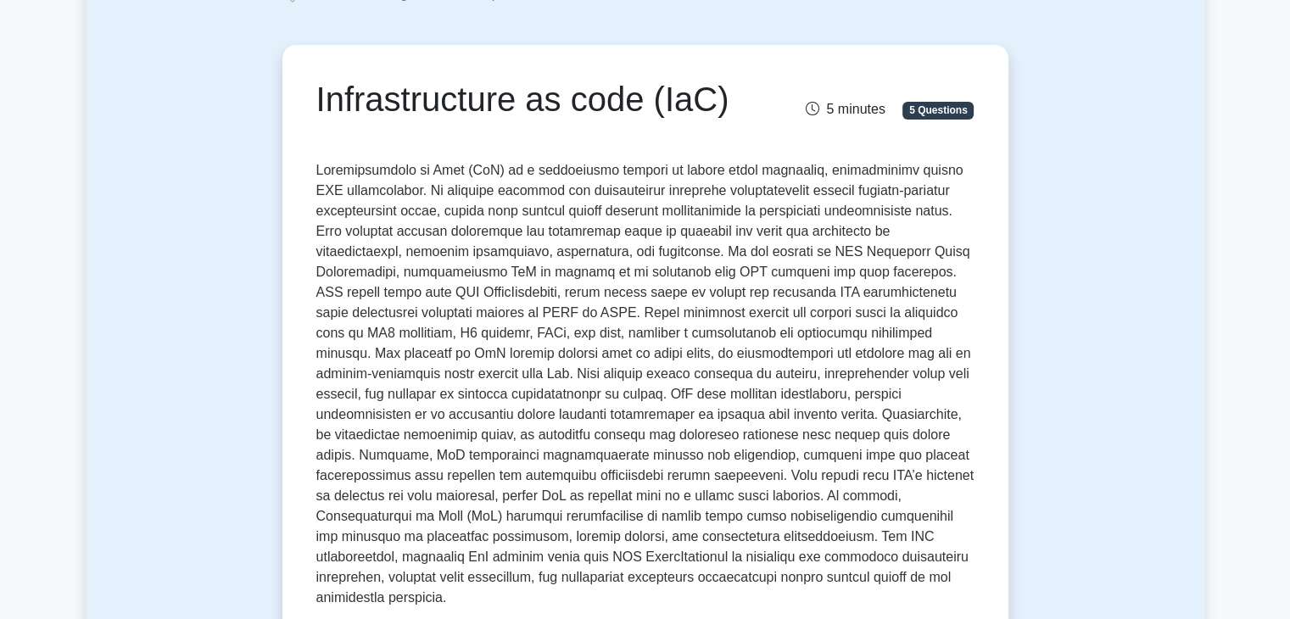
scroll to position [122, 0]
